Goal: Find contact information: Find contact information

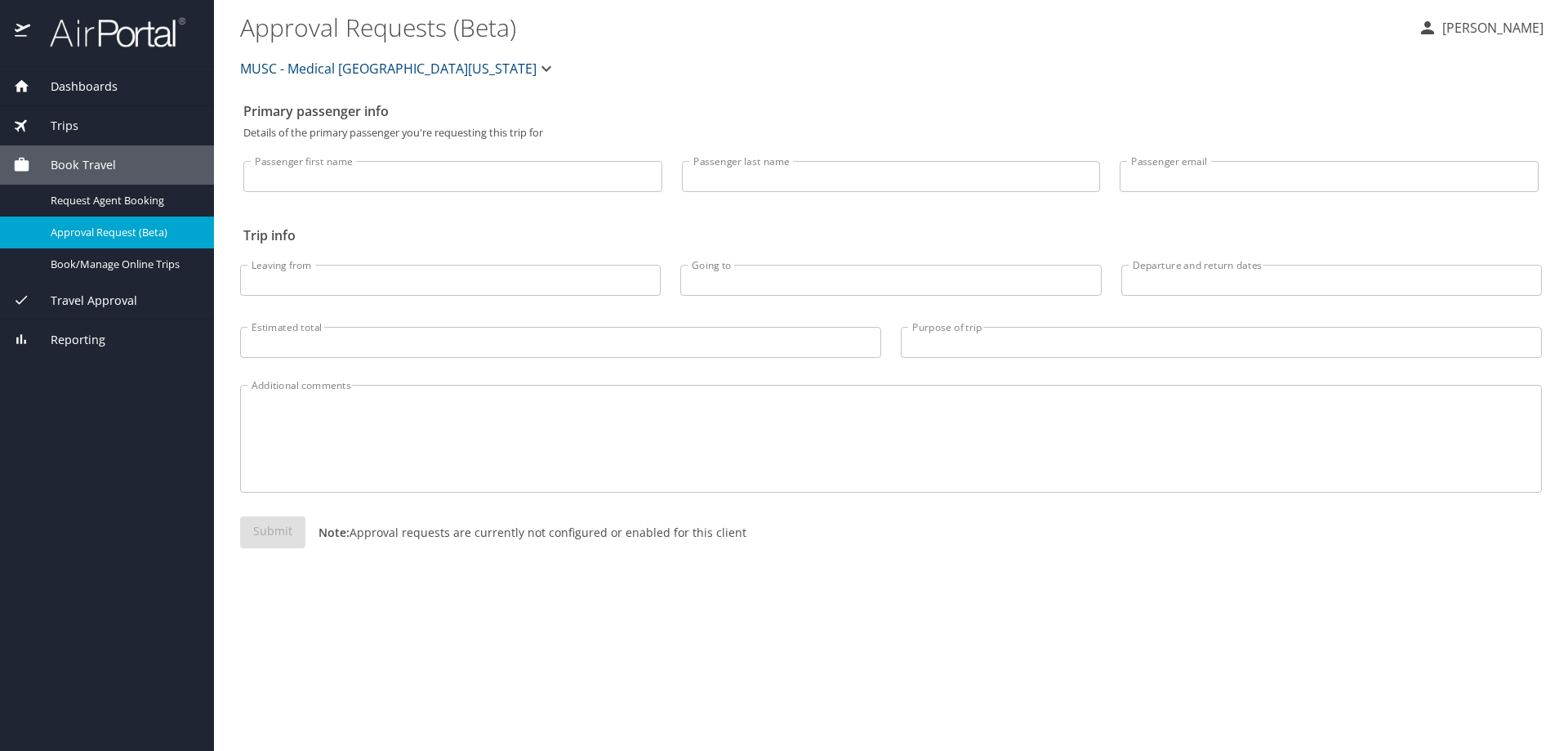
click at [1463, 23] on p "[PERSON_NAME]" at bounding box center [1490, 28] width 106 height 19
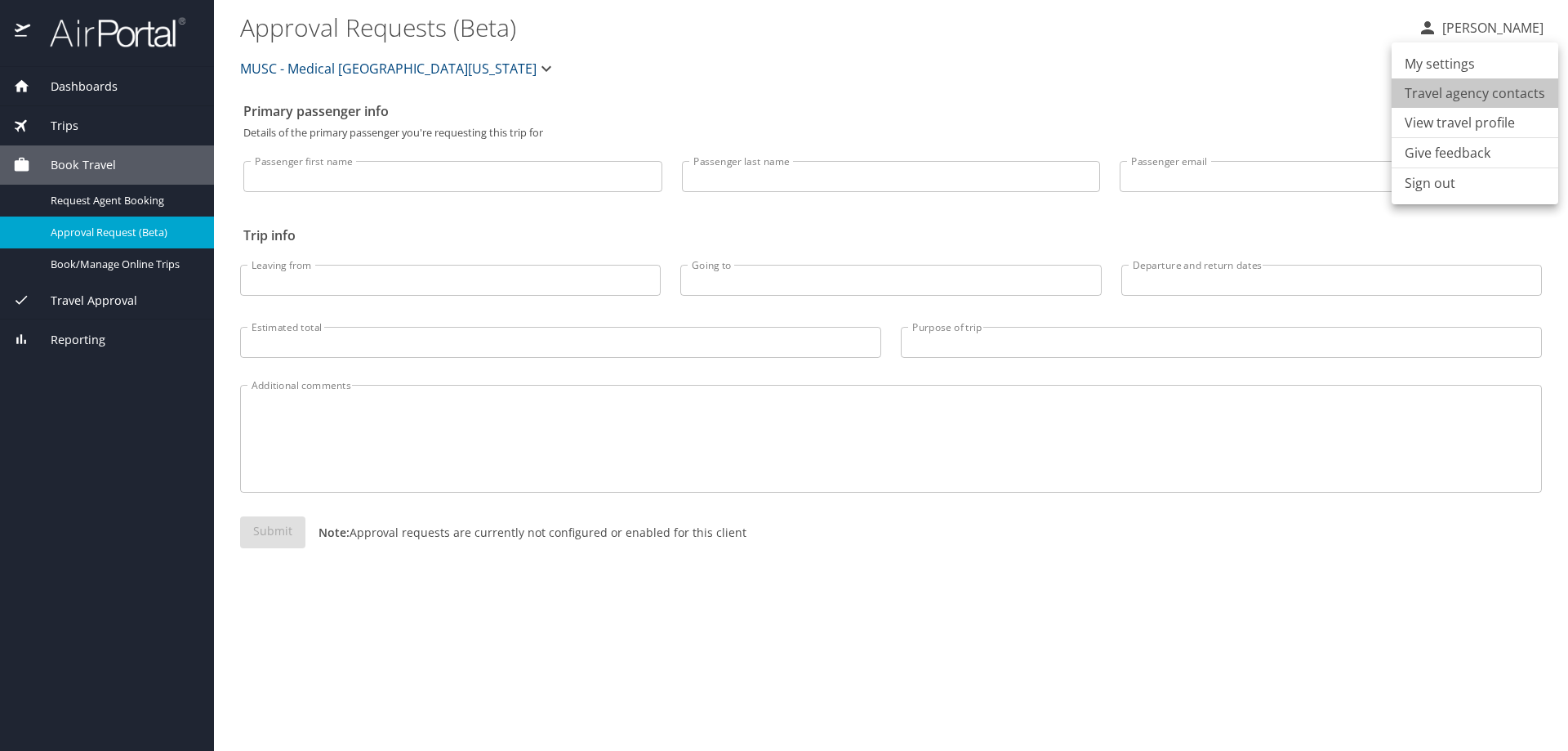
click at [1488, 99] on li "Travel agency contacts" at bounding box center [1475, 94] width 167 height 29
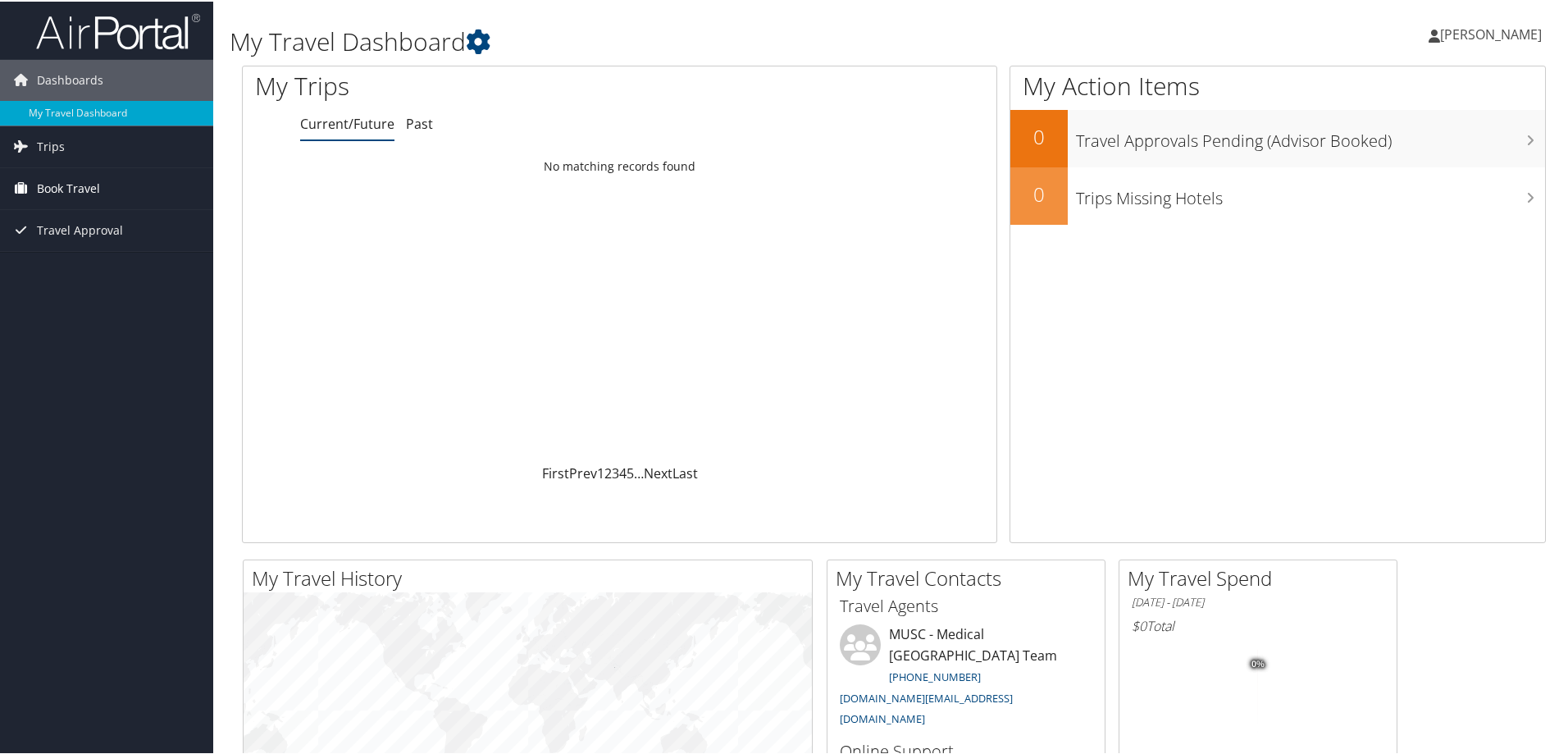
click at [63, 183] on span "Book Travel" at bounding box center [68, 187] width 63 height 41
click at [144, 274] on link "Book/Manage Online Trips" at bounding box center [107, 269] width 213 height 25
